Goal: Task Accomplishment & Management: Manage account settings

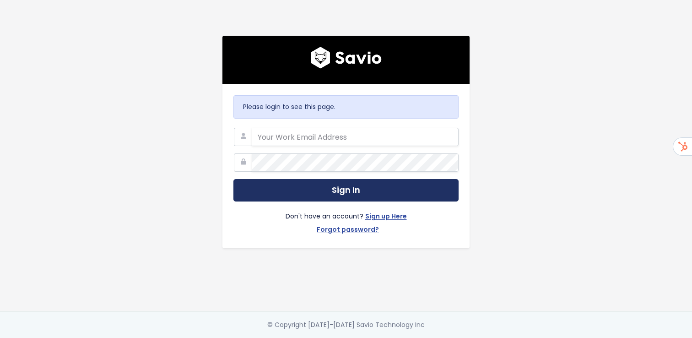
type input "terry.watkins@haulerhero.com"
click at [374, 195] on button "Sign In" at bounding box center [345, 190] width 225 height 22
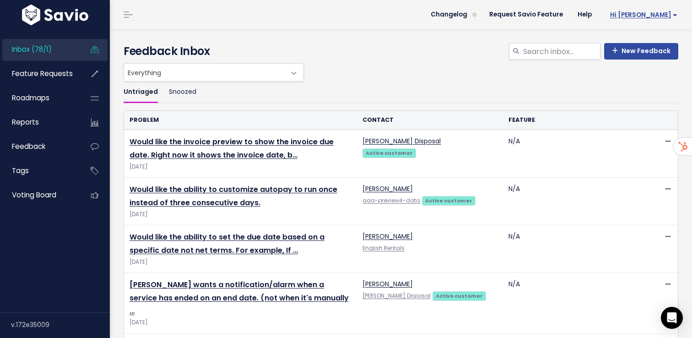
click at [664, 16] on span "Hi [PERSON_NAME]" at bounding box center [643, 14] width 67 height 7
click at [657, 36] on link "My Settings" at bounding box center [648, 42] width 66 height 18
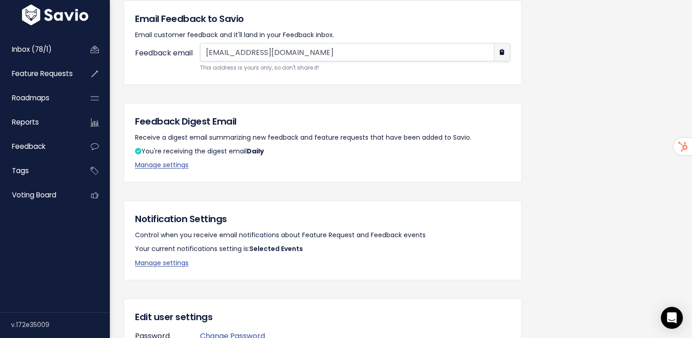
scroll to position [82, 0]
click at [174, 164] on link "Manage settings" at bounding box center [162, 164] width 54 height 9
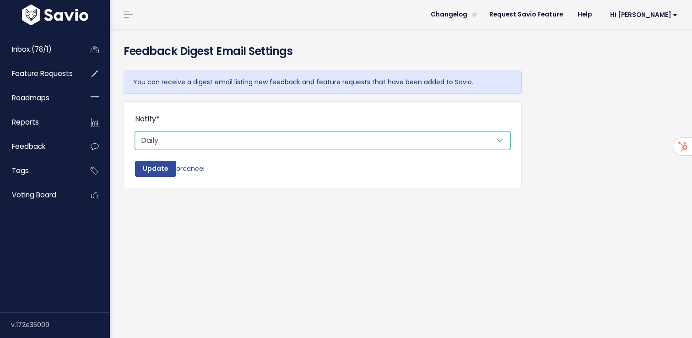
click at [221, 142] on select "Don't notify Daily" at bounding box center [322, 140] width 375 height 18
select select "0_NEVER"
click at [135, 131] on select "Don't notify Daily" at bounding box center [322, 140] width 375 height 18
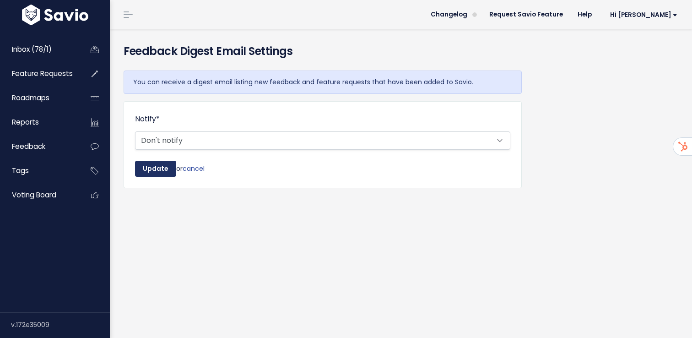
click at [161, 166] on input "Update" at bounding box center [155, 169] width 41 height 16
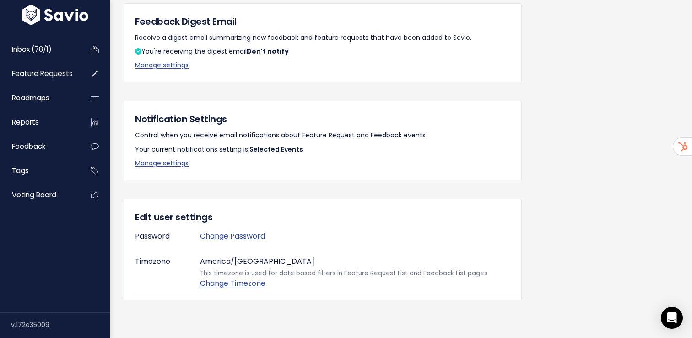
scroll to position [227, 0]
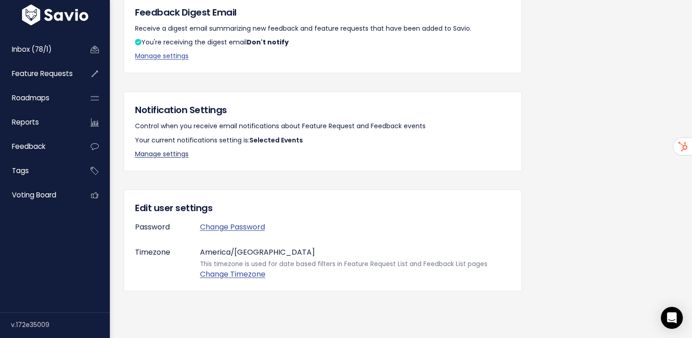
click at [160, 157] on link "Manage settings" at bounding box center [162, 153] width 54 height 9
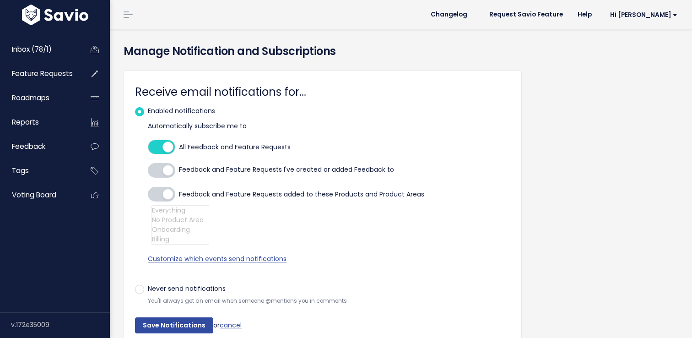
select select
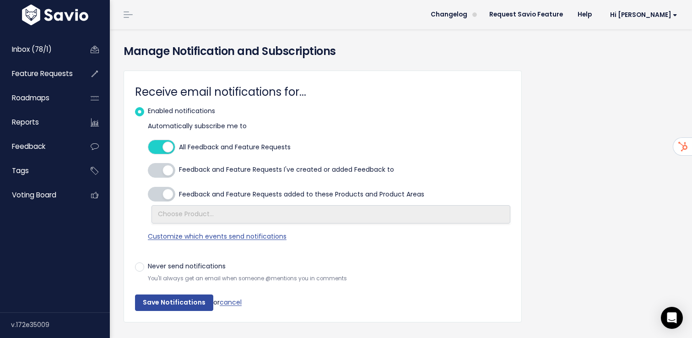
click at [156, 143] on div at bounding box center [161, 147] width 27 height 15
click at [148, 147] on input "All Feedback and Feature Requests" at bounding box center [148, 147] width 0 height 0
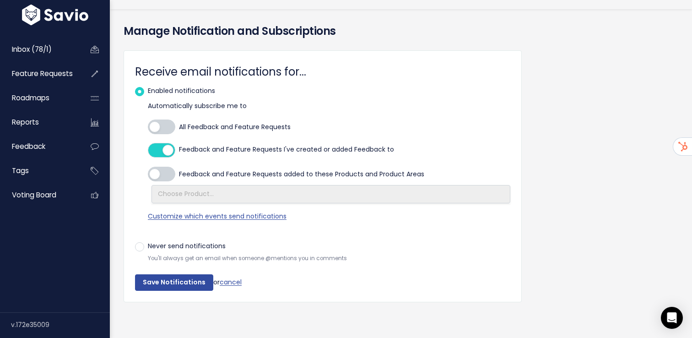
click at [165, 151] on div at bounding box center [161, 150] width 27 height 15
click at [148, 150] on input "Feedback and Feature Requests I've created or added Feedback to" at bounding box center [148, 150] width 0 height 0
click at [181, 217] on span "Customize which events send notifications" at bounding box center [217, 215] width 139 height 9
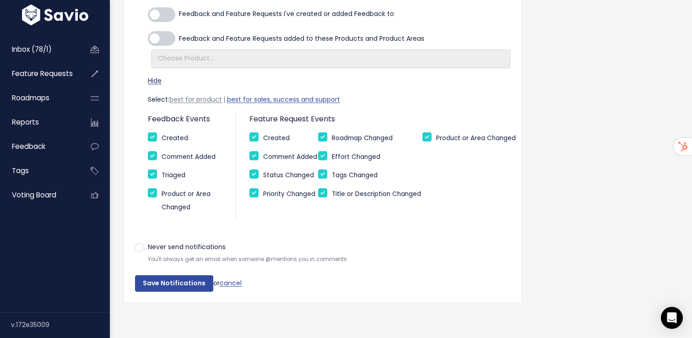
scroll to position [157, 0]
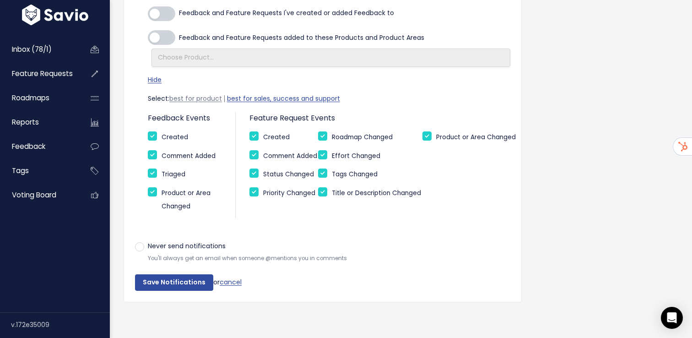
click at [173, 175] on small "Triaged" at bounding box center [174, 174] width 24 height 9
click at [157, 175] on input "Triaged" at bounding box center [152, 172] width 9 height 9
checkbox input "false"
click at [299, 178] on small "Status Changed" at bounding box center [288, 174] width 51 height 9
click at [259, 178] on input "Status Changed" at bounding box center [253, 172] width 9 height 9
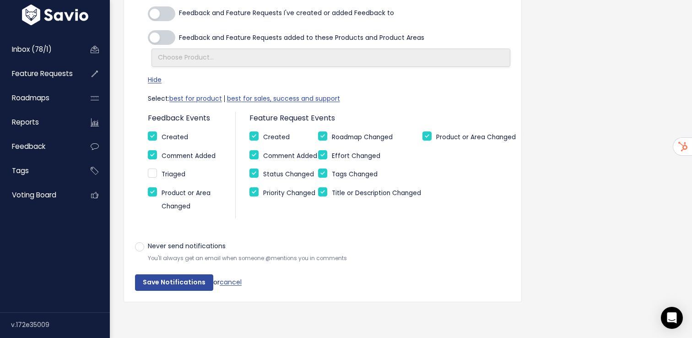
checkbox input "false"
click at [181, 286] on input "Save Notifications" at bounding box center [174, 282] width 78 height 16
